Goal: Information Seeking & Learning: Learn about a topic

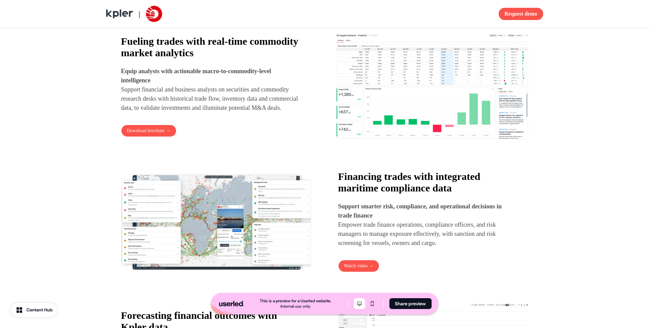
scroll to position [437, 0]
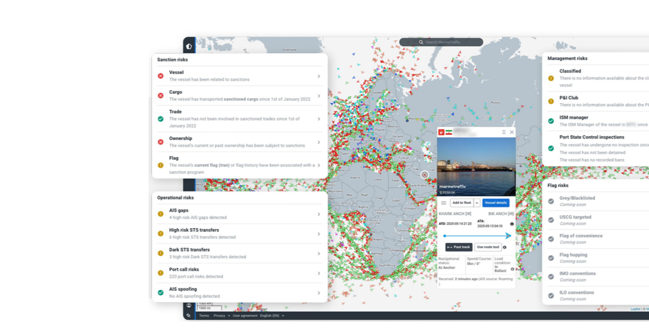
click at [153, 164] on img at bounding box center [216, 168] width 190 height 108
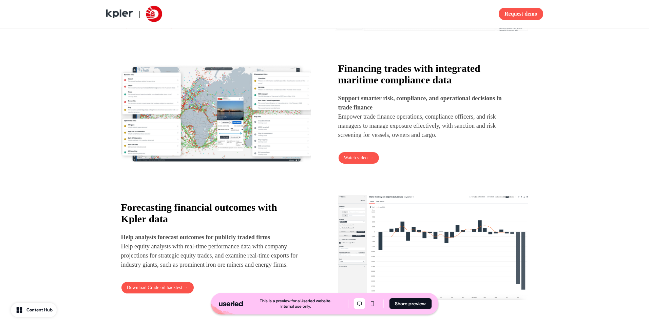
scroll to position [491, 0]
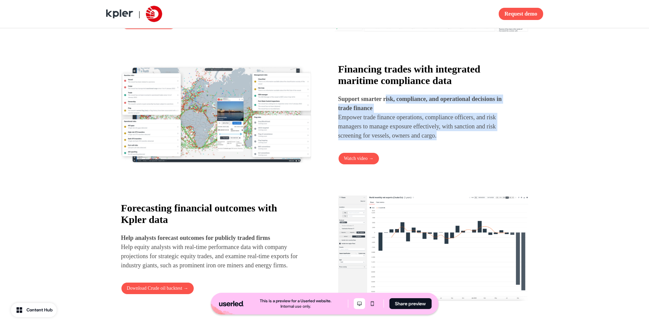
drag, startPoint x: 452, startPoint y: 148, endPoint x: 389, endPoint y: 105, distance: 75.7
click at [389, 105] on div "Financing trades with integrated maritime compliance data Support smarter risk,…" at bounding box center [433, 113] width 190 height 101
click at [389, 105] on strong "Support smarter risk, compliance, and operational decisions in trade finance" at bounding box center [420, 104] width 164 height 16
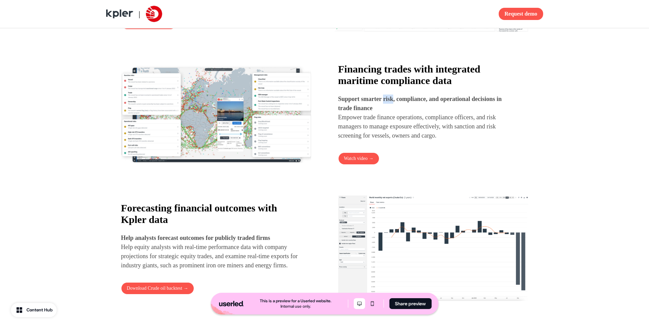
click at [389, 105] on strong "Support smarter risk, compliance, and operational decisions in trade finance" at bounding box center [420, 104] width 164 height 16
click at [461, 140] on p "Support smarter risk, compliance, and operational decisions in trade finance Em…" at bounding box center [427, 118] width 178 height 46
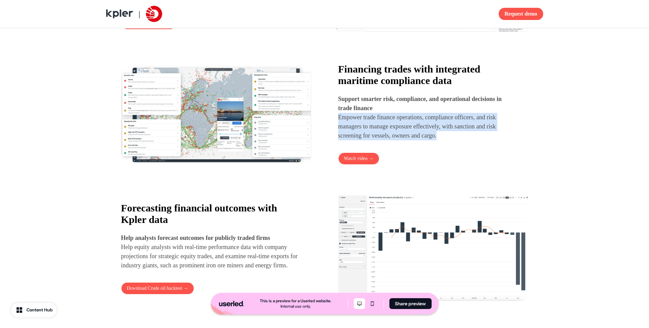
click at [461, 140] on p "Support smarter risk, compliance, and operational decisions in trade finance Em…" at bounding box center [427, 118] width 178 height 46
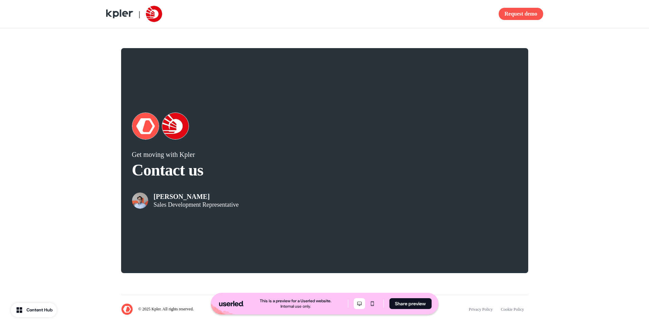
scroll to position [1279, 0]
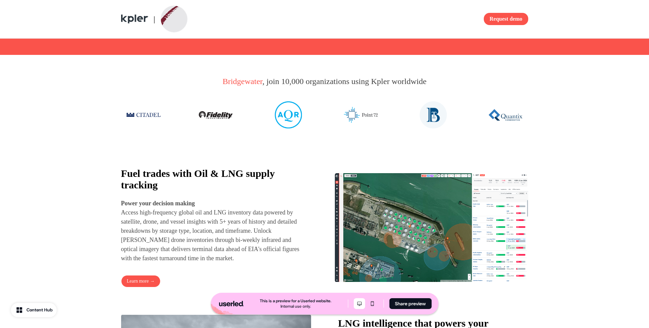
scroll to position [228, 0]
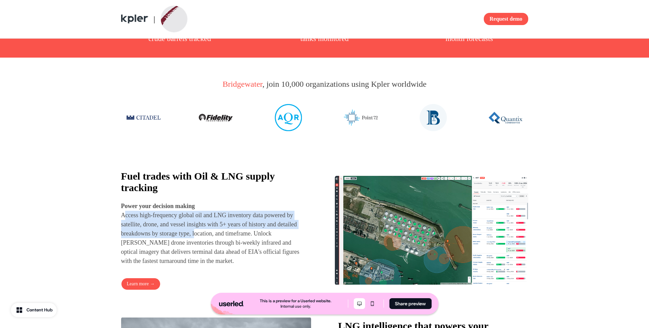
drag, startPoint x: 124, startPoint y: 231, endPoint x: 225, endPoint y: 249, distance: 102.0
click at [225, 249] on p "Power your decision making Access high-frequency global oil and LNG inventory d…" at bounding box center [211, 234] width 181 height 64
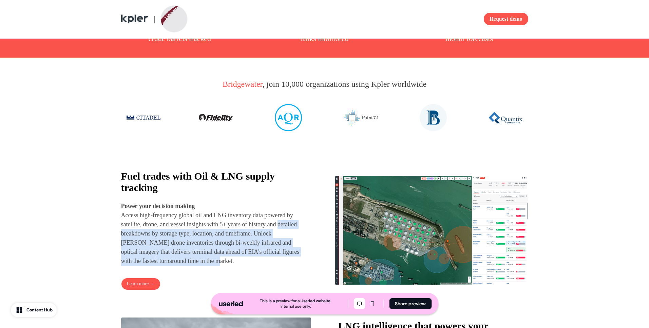
drag, startPoint x: 121, startPoint y: 249, endPoint x: 282, endPoint y: 271, distance: 161.9
click at [282, 266] on p "Power your decision making Access high-frequency global oil and LNG inventory d…" at bounding box center [211, 234] width 181 height 64
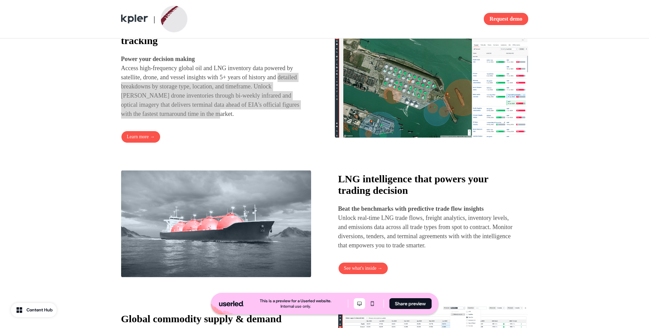
scroll to position [384, 0]
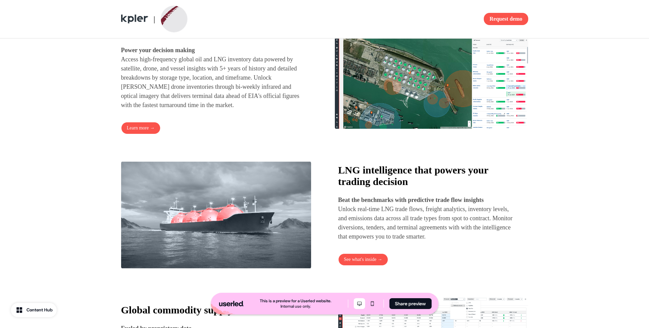
click at [204, 73] on p "Power your decision making Access high-frequency global oil and LNG inventory d…" at bounding box center [211, 78] width 181 height 64
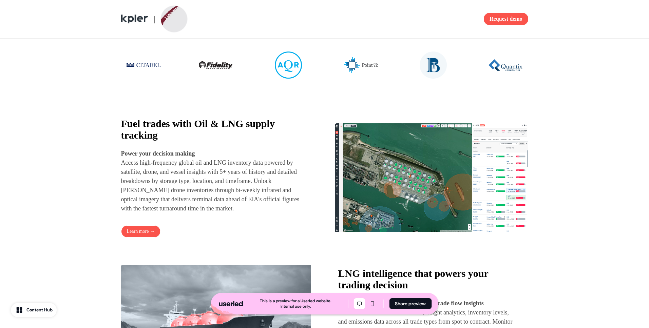
scroll to position [270, 0]
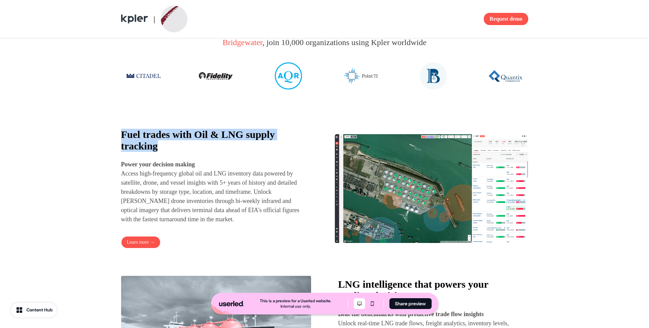
drag, startPoint x: 186, startPoint y: 158, endPoint x: 115, endPoint y: 150, distance: 72.1
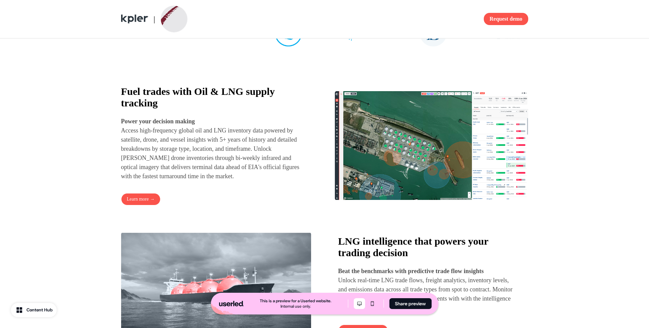
click at [207, 165] on p "Power your decision making Access high-frequency global oil and LNG inventory d…" at bounding box center [211, 149] width 181 height 64
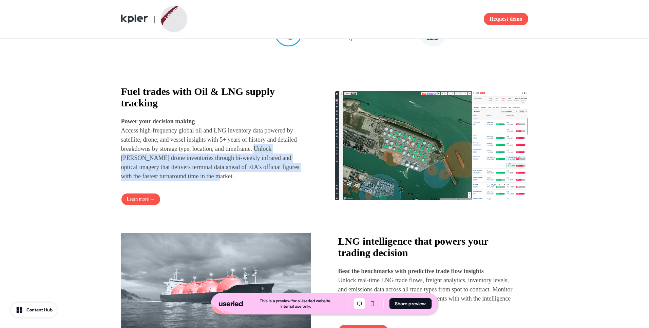
drag, startPoint x: 122, startPoint y: 172, endPoint x: 279, endPoint y: 193, distance: 158.8
click at [279, 181] on p "Power your decision making Access high-frequency global oil and LNG inventory d…" at bounding box center [211, 149] width 181 height 64
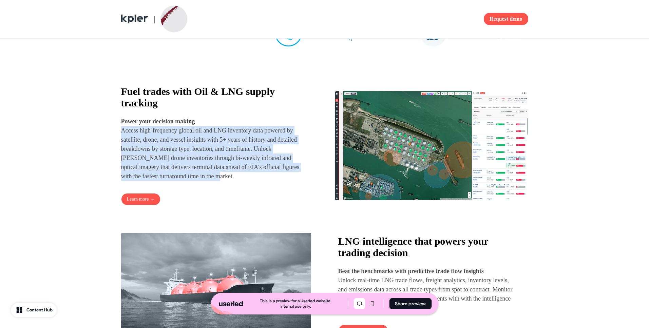
drag, startPoint x: 279, startPoint y: 192, endPoint x: 119, endPoint y: 146, distance: 166.3
drag, startPoint x: 120, startPoint y: 128, endPoint x: 268, endPoint y: 191, distance: 160.6
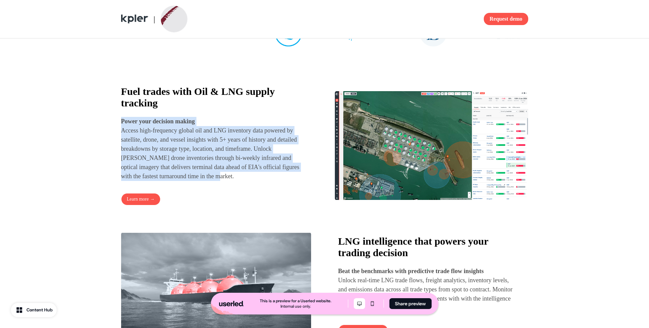
click at [268, 181] on p "Power your decision making Access high-frequency global oil and LNG inventory d…" at bounding box center [211, 149] width 181 height 64
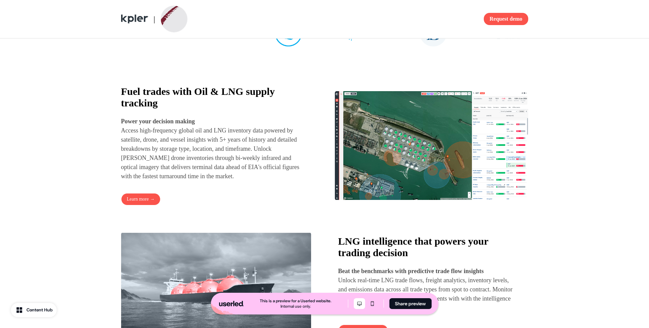
drag, startPoint x: 248, startPoint y: 127, endPoint x: 269, endPoint y: 182, distance: 59.6
click at [269, 180] on div "Fuel trades with Oil & LNG supply tracking Power your decision making Access hi…" at bounding box center [211, 133] width 181 height 95
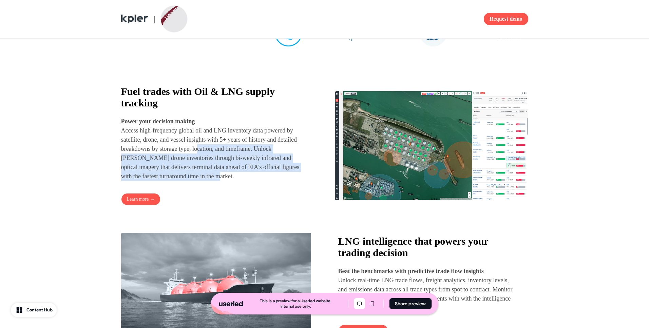
drag, startPoint x: 269, startPoint y: 190, endPoint x: 227, endPoint y: 165, distance: 49.6
click at [227, 165] on p "Power your decision making Access high-frequency global oil and LNG inventory d…" at bounding box center [211, 149] width 181 height 64
click at [232, 177] on p "Power your decision making Access high-frequency global oil and LNG inventory d…" at bounding box center [211, 149] width 181 height 64
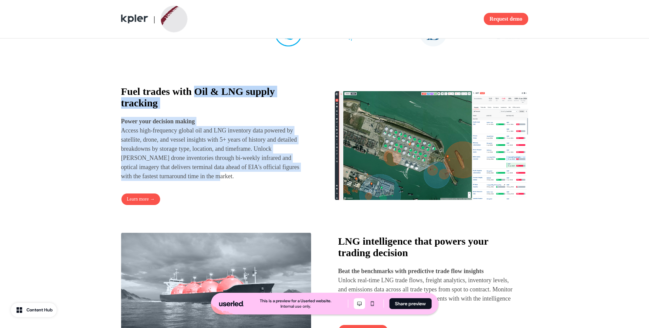
drag, startPoint x: 198, startPoint y: 106, endPoint x: 274, endPoint y: 187, distance: 111.4
click at [274, 181] on div "Fuel trades with Oil & LNG supply tracking Power your decision making Access hi…" at bounding box center [211, 133] width 181 height 95
click at [274, 181] on p "Power your decision making Access high-frequency global oil and LNG inventory d…" at bounding box center [211, 149] width 181 height 64
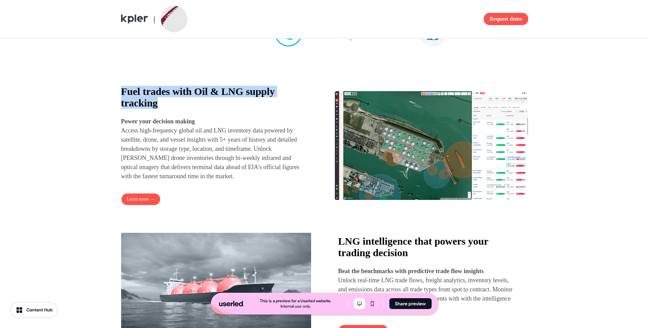
drag, startPoint x: 172, startPoint y: 113, endPoint x: 117, endPoint y: 108, distance: 54.9
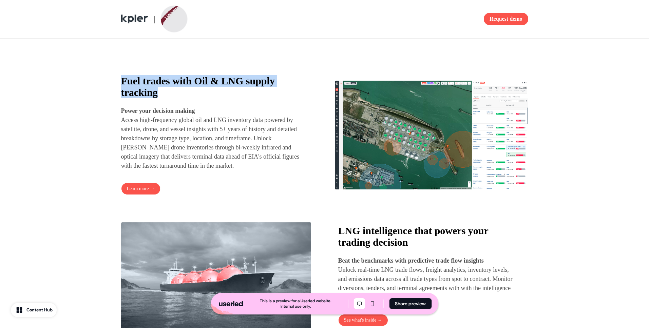
scroll to position [323, 0]
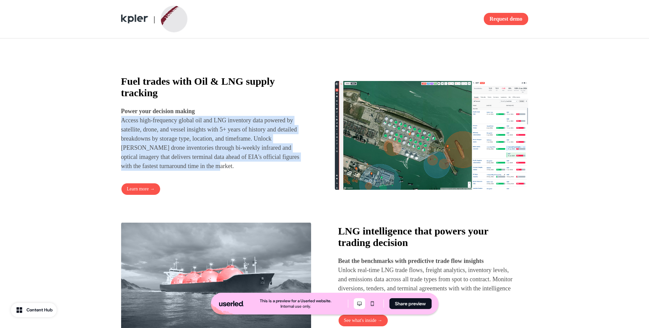
drag, startPoint x: 119, startPoint y: 133, endPoint x: 276, endPoint y: 180, distance: 164.1
click at [276, 171] on p "Power your decision making Access high-frequency global oil and LNG inventory d…" at bounding box center [211, 139] width 181 height 64
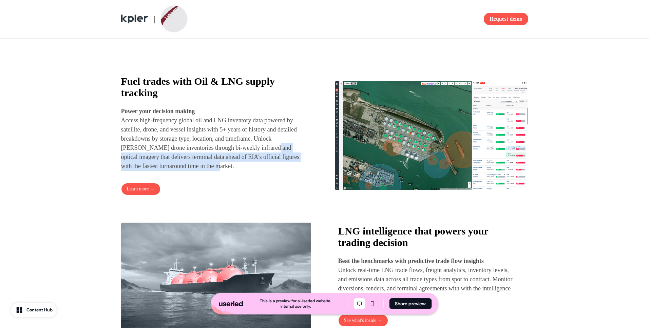
drag, startPoint x: 126, startPoint y: 167, endPoint x: 268, endPoint y: 181, distance: 142.8
click at [268, 171] on p "Power your decision making Access high-frequency global oil and LNG inventory d…" at bounding box center [211, 139] width 181 height 64
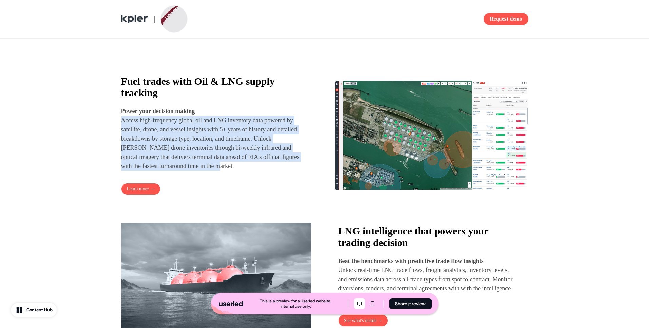
drag, startPoint x: 277, startPoint y: 178, endPoint x: 119, endPoint y: 134, distance: 163.9
click at [187, 138] on p "Power your decision making Access high-frequency global oil and LNG inventory d…" at bounding box center [211, 139] width 181 height 64
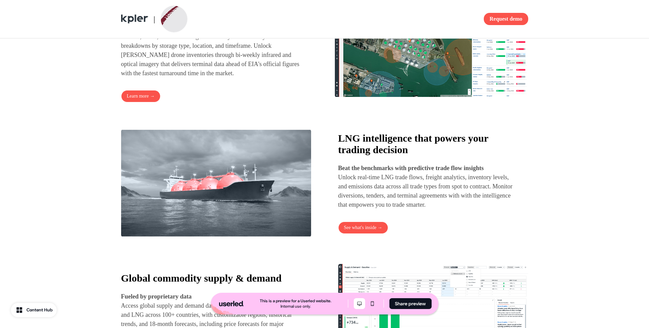
scroll to position [446, 0]
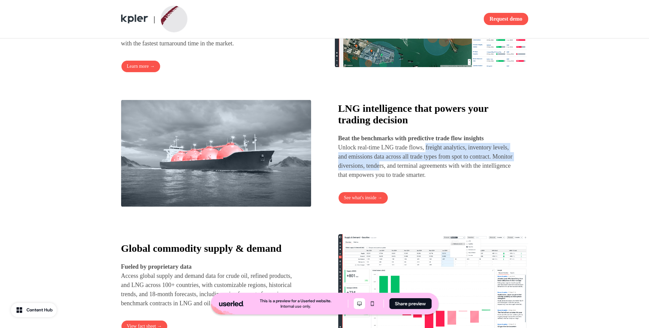
drag, startPoint x: 432, startPoint y: 165, endPoint x: 433, endPoint y: 178, distance: 13.3
click at [433, 178] on p "Beat the benchmarks with predictive trade flow insights Unlock real-time LNG tr…" at bounding box center [427, 157] width 178 height 46
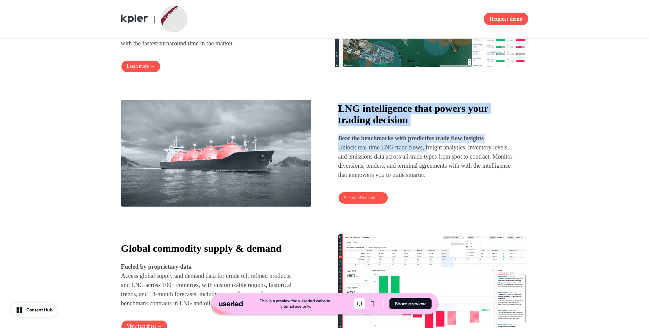
drag, startPoint x: 433, startPoint y: 166, endPoint x: 332, endPoint y: 121, distance: 110.2
click at [332, 121] on div "LNG intelligence that powers your trading decision Beat the benchmarks with pre…" at bounding box center [324, 154] width 407 height 108
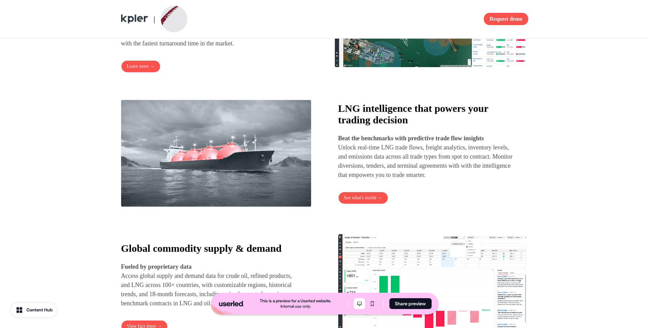
drag, startPoint x: 431, startPoint y: 163, endPoint x: 426, endPoint y: 186, distance: 23.2
click at [426, 180] on p "Beat the benchmarks with predictive trade flow insights Unlock real-time LNG tr…" at bounding box center [427, 157] width 178 height 46
drag, startPoint x: 429, startPoint y: 163, endPoint x: 334, endPoint y: 159, distance: 94.7
click at [334, 159] on div "LNG intelligence that powers your trading decision Beat the benchmarks with pre…" at bounding box center [324, 154] width 407 height 108
click at [417, 174] on p "Beat the benchmarks with predictive trade flow insights Unlock real-time LNG tr…" at bounding box center [427, 157] width 178 height 46
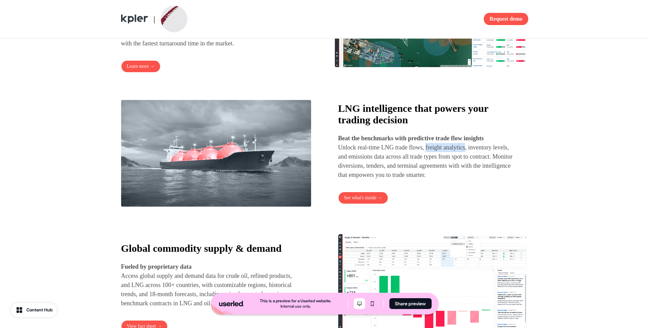
drag, startPoint x: 443, startPoint y: 161, endPoint x: 474, endPoint y: 162, distance: 30.9
click at [474, 162] on p "Beat the benchmarks with predictive trade flow insights Unlock real-time LNG tr…" at bounding box center [427, 157] width 178 height 46
drag, startPoint x: 474, startPoint y: 162, endPoint x: 438, endPoint y: 164, distance: 36.0
click at [438, 164] on p "Beat the benchmarks with predictive trade flow insights Unlock real-time LNG tr…" at bounding box center [427, 157] width 178 height 46
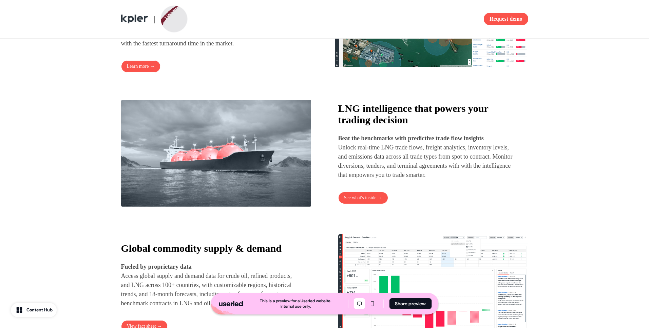
click at [429, 166] on p "Beat the benchmarks with predictive trade flow insights Unlock real-time LNG tr…" at bounding box center [427, 157] width 178 height 46
click at [430, 164] on p "Beat the benchmarks with predictive trade flow insights Unlock real-time LNG tr…" at bounding box center [427, 157] width 178 height 46
click at [431, 162] on p "Beat the benchmarks with predictive trade flow insights Unlock real-time LNG tr…" at bounding box center [427, 157] width 178 height 46
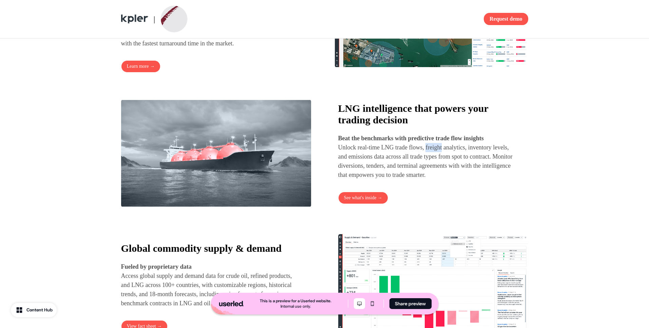
click at [432, 168] on p "Beat the benchmarks with predictive trade flow insights Unlock real-time LNG tr…" at bounding box center [427, 157] width 178 height 46
drag, startPoint x: 474, startPoint y: 161, endPoint x: 368, endPoint y: 184, distance: 108.8
click at [368, 180] on p "Beat the benchmarks with predictive trade flow insights Unlock real-time LNG tr…" at bounding box center [427, 157] width 178 height 46
click at [367, 180] on p "Beat the benchmarks with predictive trade flow insights Unlock real-time LNG tr…" at bounding box center [427, 157] width 178 height 46
drag, startPoint x: 361, startPoint y: 182, endPoint x: 418, endPoint y: 187, distance: 56.5
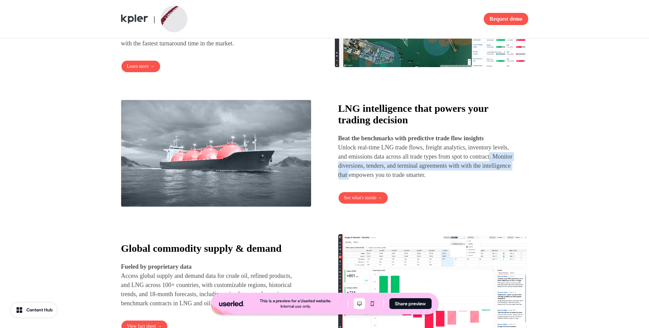
click at [418, 180] on p "Beat the benchmarks with predictive trade flow insights Unlock real-time LNG tr…" at bounding box center [427, 157] width 178 height 46
click at [415, 180] on p "Beat the benchmarks with predictive trade flow insights Unlock real-time LNG tr…" at bounding box center [427, 157] width 178 height 46
drag, startPoint x: 414, startPoint y: 181, endPoint x: 360, endPoint y: 183, distance: 54.0
click at [360, 180] on p "Beat the benchmarks with predictive trade flow insights Unlock real-time LNG tr…" at bounding box center [427, 157] width 178 height 46
click at [429, 180] on p "Beat the benchmarks with predictive trade flow insights Unlock real-time LNG tr…" at bounding box center [427, 157] width 178 height 46
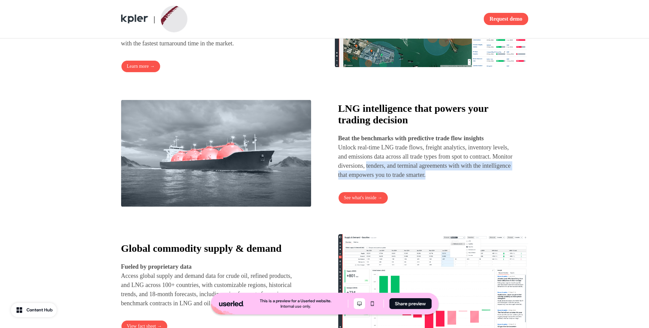
drag, startPoint x: 417, startPoint y: 181, endPoint x: 521, endPoint y: 191, distance: 103.9
click at [521, 191] on div "LNG intelligence that powers your trading decision Beat the benchmarks with pre…" at bounding box center [433, 153] width 190 height 101
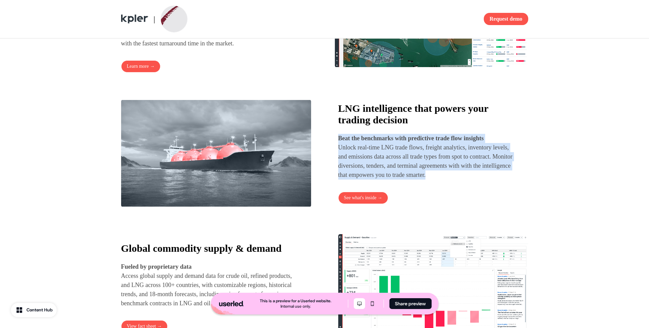
drag, startPoint x: 521, startPoint y: 190, endPoint x: 337, endPoint y: 153, distance: 187.6
click at [338, 153] on div "LNG intelligence that powers your trading decision Beat the benchmarks with pre…" at bounding box center [324, 154] width 407 height 108
click at [337, 153] on div "LNG intelligence that powers your trading decision Beat the benchmarks with pre…" at bounding box center [324, 154] width 407 height 108
drag, startPoint x: 335, startPoint y: 154, endPoint x: 516, endPoint y: 196, distance: 186.1
click at [516, 196] on div "LNG intelligence that powers your trading decision Beat the benchmarks with pre…" at bounding box center [324, 154] width 407 height 108
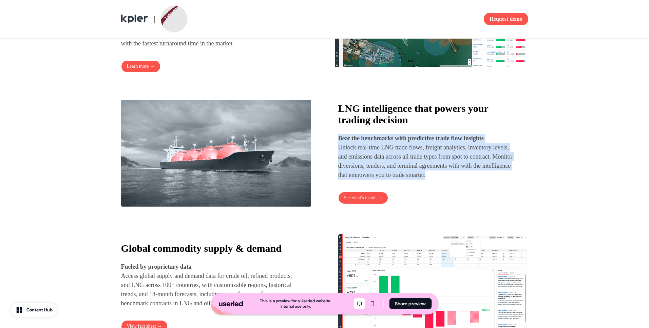
click at [516, 196] on div "LNG intelligence that powers your trading decision Beat the benchmarks with pre…" at bounding box center [433, 153] width 190 height 101
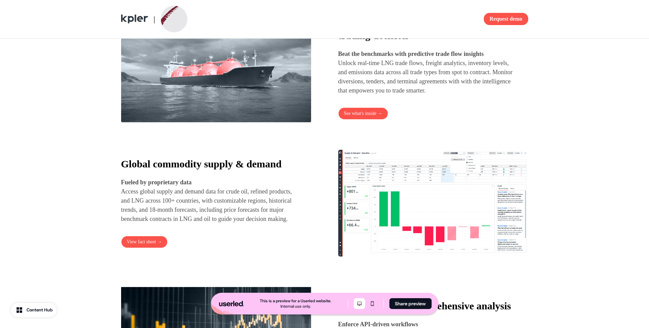
scroll to position [540, 0]
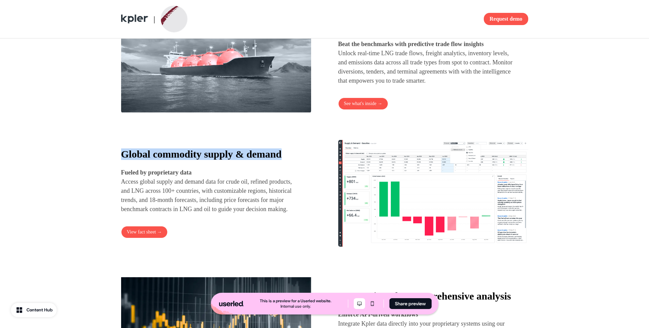
drag, startPoint x: 117, startPoint y: 183, endPoint x: 120, endPoint y: 164, distance: 19.6
click at [121, 164] on div "Fuel trades with Oil & LNG supply tracking Power your decision making Access hi…" at bounding box center [325, 120] width 448 height 564
click at [171, 193] on p "Fueled by proprietary data Access global supply and demand data for crude oil, …" at bounding box center [210, 191] width 178 height 46
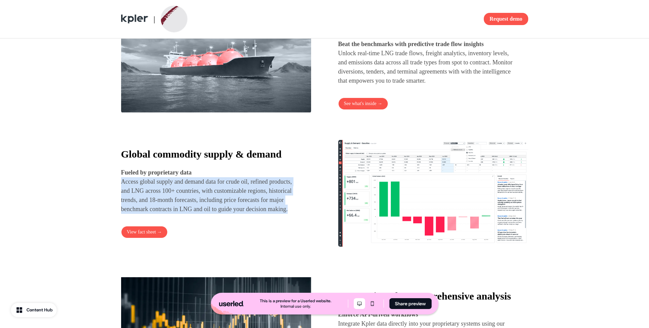
drag, startPoint x: 112, startPoint y: 188, endPoint x: 223, endPoint y: 233, distance: 119.9
click at [223, 233] on div "Fuel trades with Oil & LNG supply tracking Power your decision making Access hi…" at bounding box center [325, 120] width 448 height 564
click at [223, 214] on p "Fueled by proprietary data Access global supply and demand data for crude oil, …" at bounding box center [210, 191] width 178 height 46
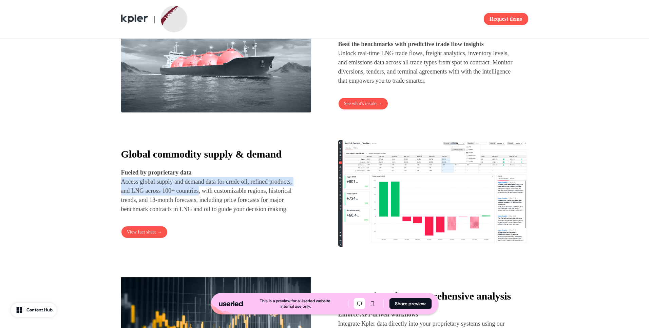
drag, startPoint x: 232, startPoint y: 203, endPoint x: 118, endPoint y: 192, distance: 114.2
click at [118, 192] on div "Fuel trades with Oil & LNG supply tracking Power your decision making Access hi…" at bounding box center [325, 120] width 448 height 564
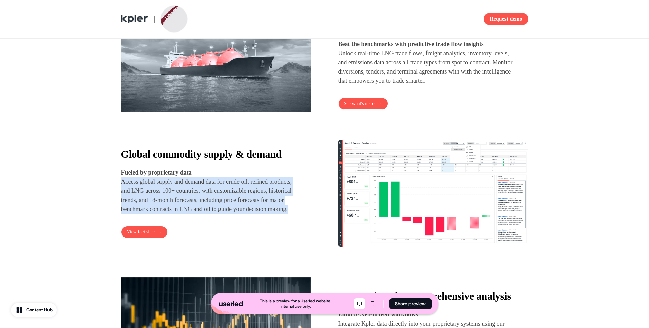
drag, startPoint x: 118, startPoint y: 188, endPoint x: 245, endPoint y: 232, distance: 134.1
click at [245, 232] on div "Fuel trades with Oil & LNG supply tracking Power your decision making Access hi…" at bounding box center [325, 120] width 448 height 564
click at [245, 214] on p "Fueled by proprietary data Access global supply and demand data for crude oil, …" at bounding box center [210, 191] width 178 height 46
drag, startPoint x: 253, startPoint y: 229, endPoint x: 241, endPoint y: 185, distance: 45.8
click at [241, 185] on p "Fueled by proprietary data Access global supply and demand data for crude oil, …" at bounding box center [210, 191] width 178 height 46
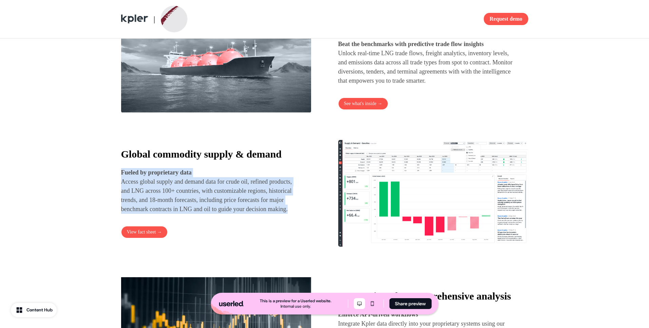
click at [241, 185] on p "Fueled by proprietary data Access global supply and demand data for crude oil, …" at bounding box center [210, 191] width 178 height 46
drag, startPoint x: 241, startPoint y: 185, endPoint x: 251, endPoint y: 232, distance: 48.2
click at [251, 214] on p "Fueled by proprietary data Access global supply and demand data for crude oil, …" at bounding box center [210, 191] width 178 height 46
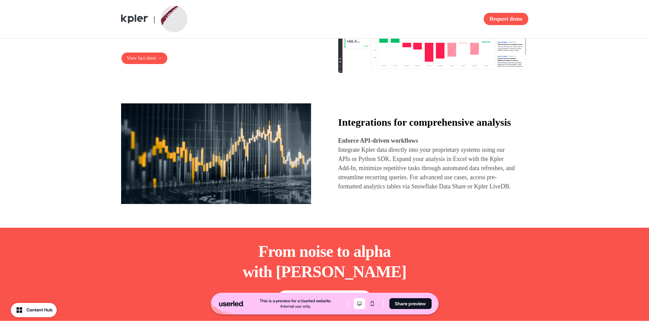
scroll to position [712, 0]
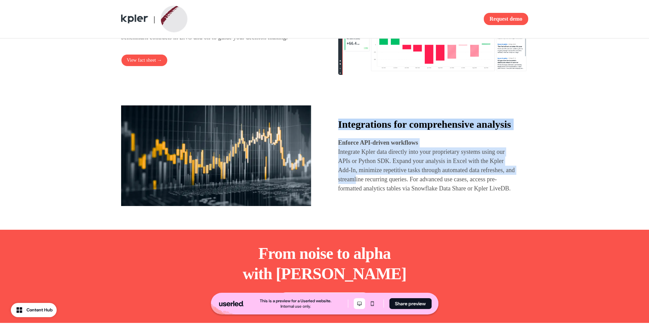
drag, startPoint x: 330, startPoint y: 123, endPoint x: 399, endPoint y: 192, distance: 97.9
click at [399, 192] on div "Integrations for comprehensive analysis Enforce API-driven workflows Integrate …" at bounding box center [324, 156] width 407 height 108
click at [399, 192] on p "Integrate Kpler data directly into your proprietary systems using our APIs or P…" at bounding box center [427, 171] width 178 height 46
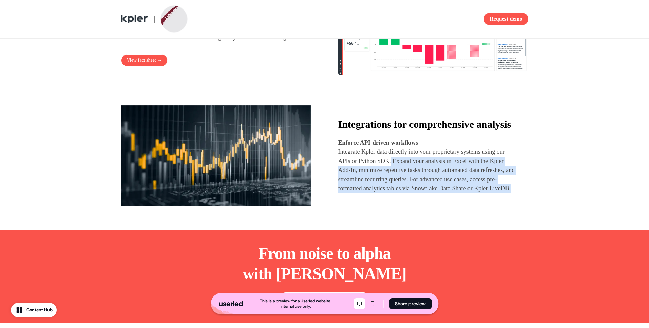
drag, startPoint x: 403, startPoint y: 177, endPoint x: 408, endPoint y: 219, distance: 42.3
click at [408, 210] on div "Integrations for comprehensive analysis Enforce API-driven workflows Integrate …" at bounding box center [324, 156] width 407 height 108
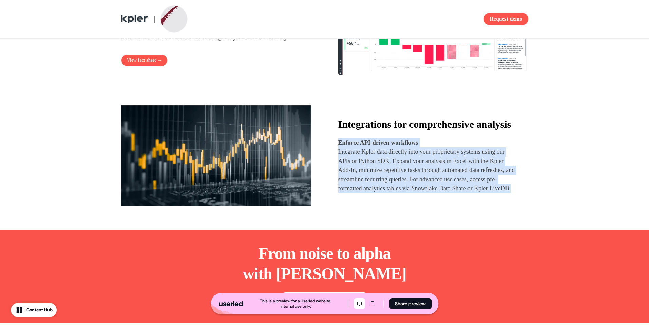
drag, startPoint x: 421, startPoint y: 217, endPoint x: 329, endPoint y: 161, distance: 107.7
click at [329, 161] on div "Integrations for comprehensive analysis Enforce API-driven workflows Integrate …" at bounding box center [324, 156] width 407 height 108
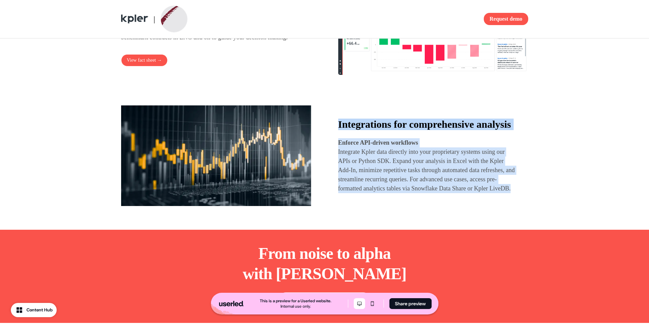
drag, startPoint x: 328, startPoint y: 121, endPoint x: 417, endPoint y: 215, distance: 128.9
click at [417, 210] on div "Integrations for comprehensive analysis Enforce API-driven workflows Integrate …" at bounding box center [324, 156] width 407 height 108
click at [417, 193] on p "Integrate Kpler data directly into your proprietary systems using our APIs or P…" at bounding box center [427, 171] width 178 height 46
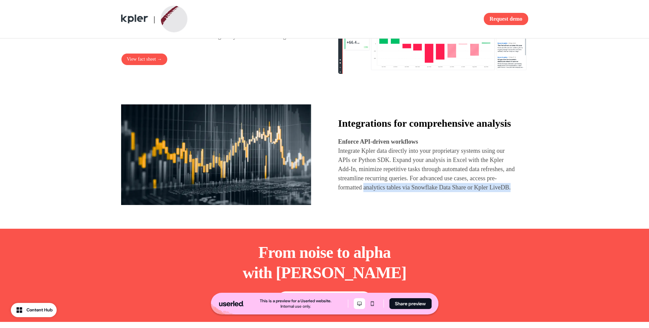
scroll to position [714, 0]
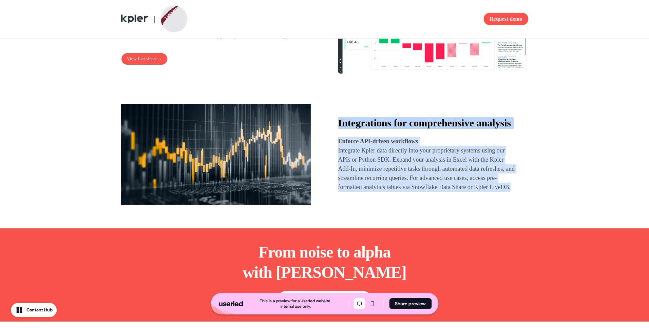
drag, startPoint x: 416, startPoint y: 207, endPoint x: 333, endPoint y: 124, distance: 117.8
click at [333, 124] on div "Integrations for comprehensive analysis Enforce API-driven workflows Integrate …" at bounding box center [324, 155] width 407 height 108
drag, startPoint x: 333, startPoint y: 124, endPoint x: 446, endPoint y: 231, distance: 156.2
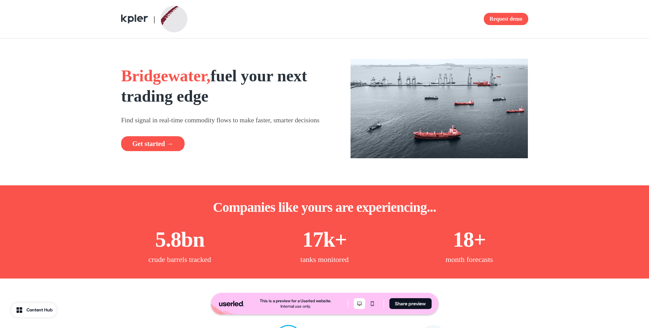
scroll to position [0, 0]
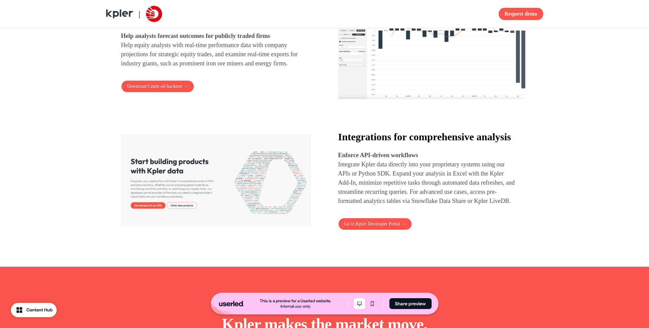
scroll to position [866, 0]
